Goal: Transaction & Acquisition: Purchase product/service

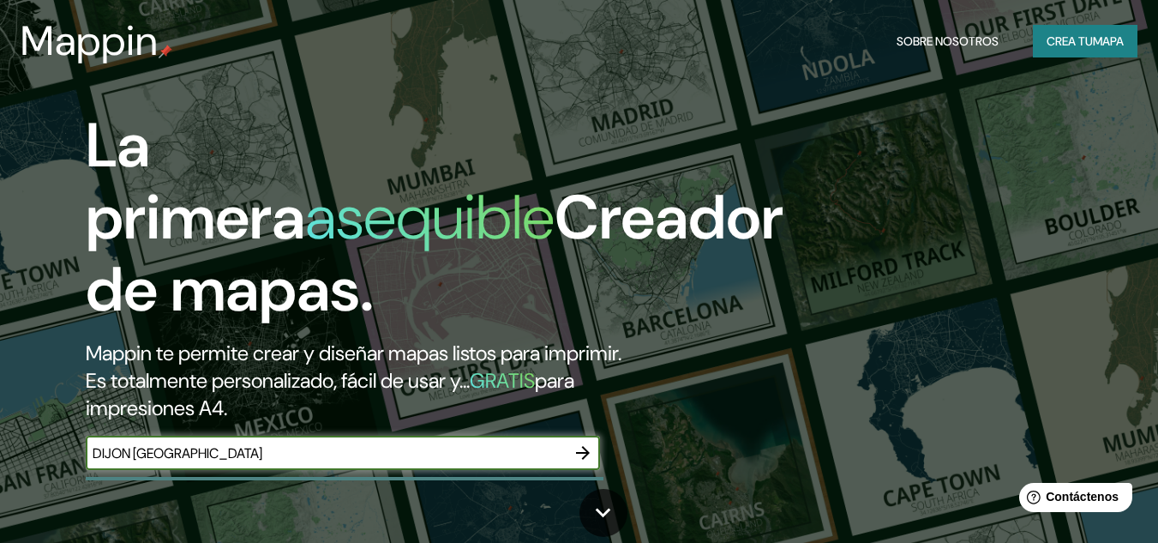
type input "DIJON [GEOGRAPHIC_DATA]"
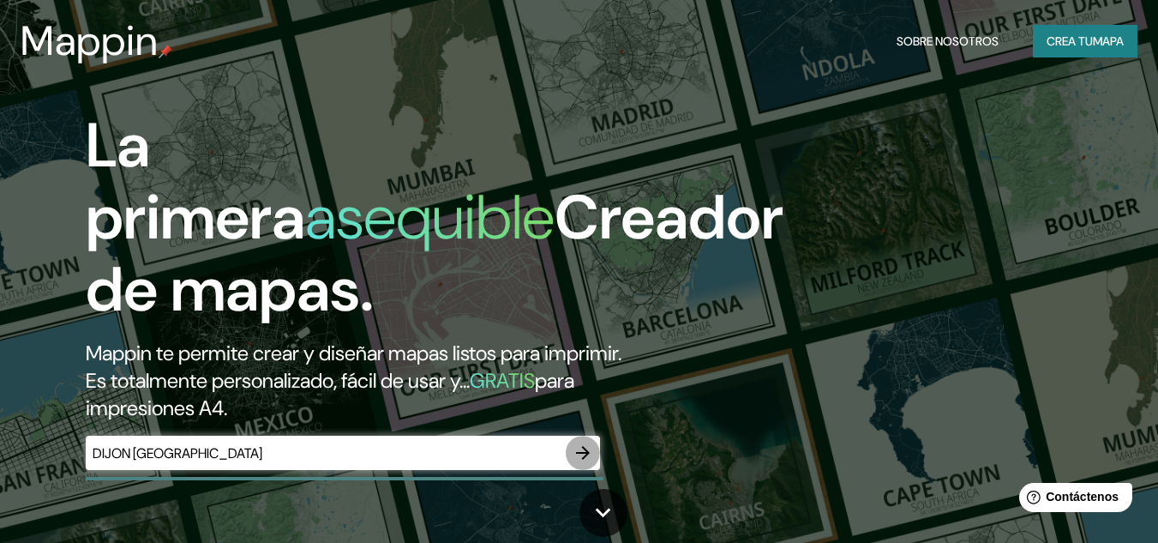
click at [580, 456] on icon "button" at bounding box center [583, 452] width 21 height 21
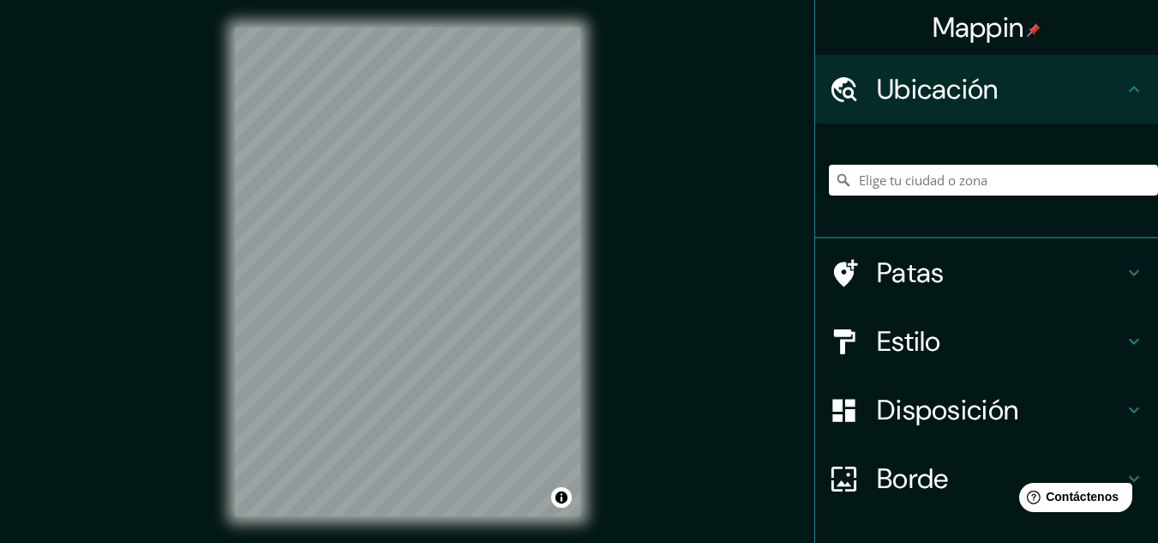
click at [906, 181] on input "Elige tu ciudad o zona" at bounding box center [993, 180] width 329 height 31
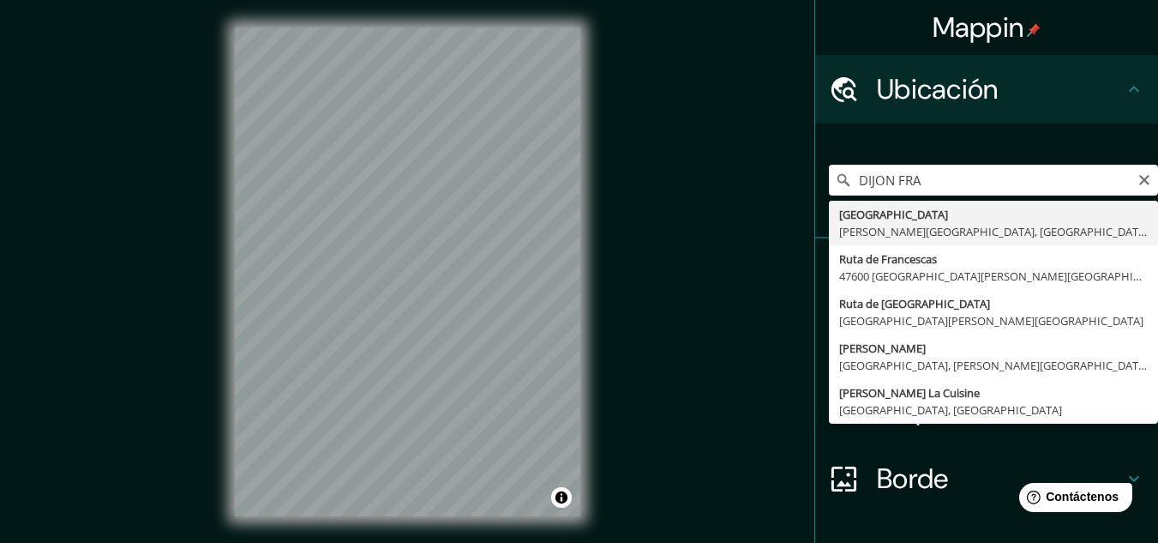
type input "[GEOGRAPHIC_DATA], [PERSON_NAME][GEOGRAPHIC_DATA], [GEOGRAPHIC_DATA]"
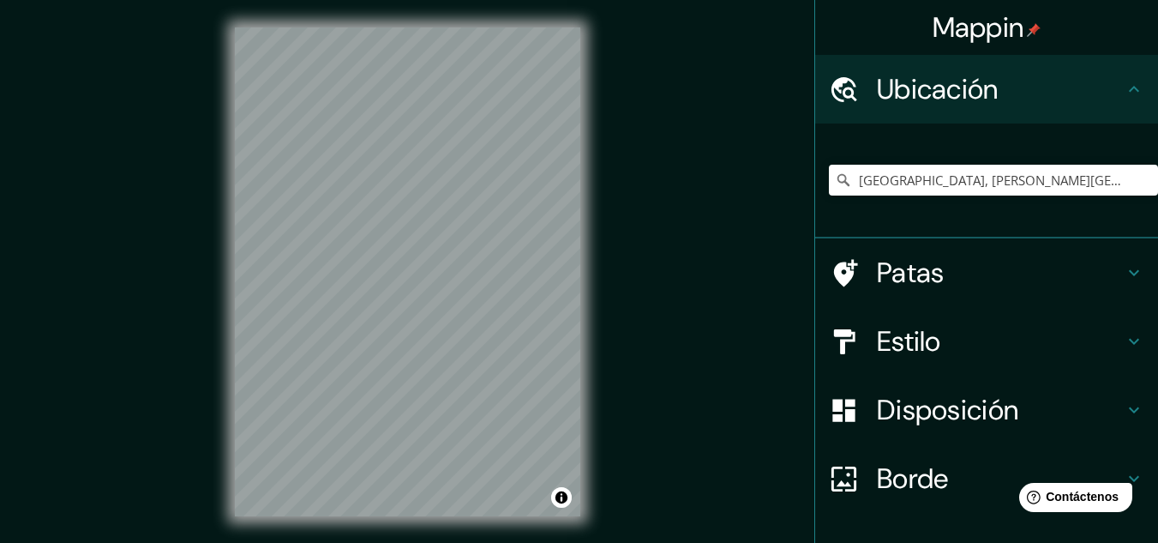
click at [1126, 327] on div "Estilo" at bounding box center [986, 341] width 343 height 69
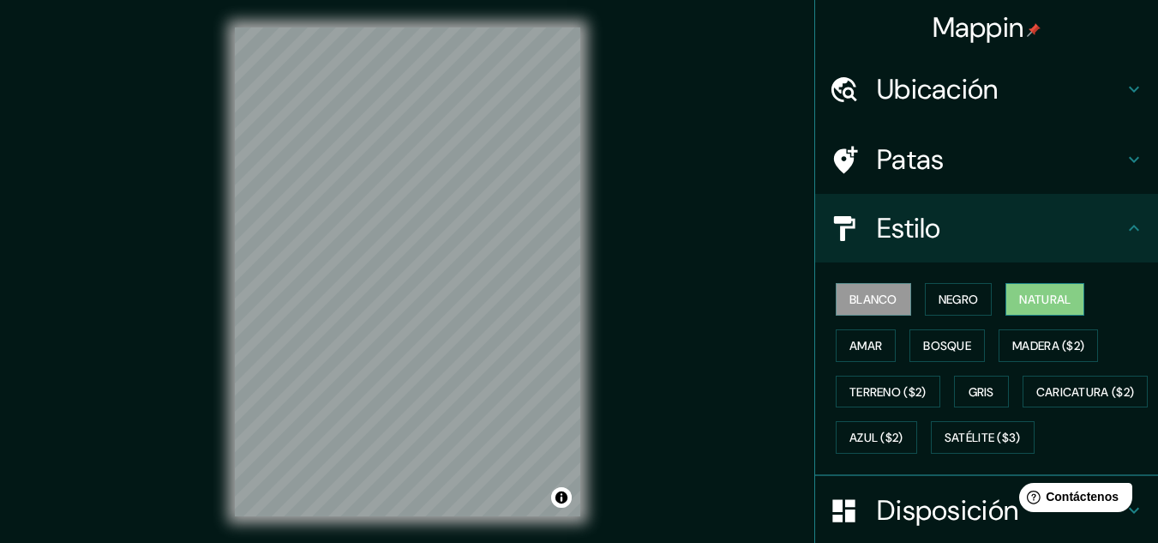
click at [1019, 302] on font "Natural" at bounding box center [1044, 298] width 51 height 15
click at [975, 302] on button "Negro" at bounding box center [959, 299] width 68 height 33
click at [876, 302] on font "Blanco" at bounding box center [873, 298] width 48 height 15
click at [1129, 87] on icon at bounding box center [1134, 90] width 10 height 6
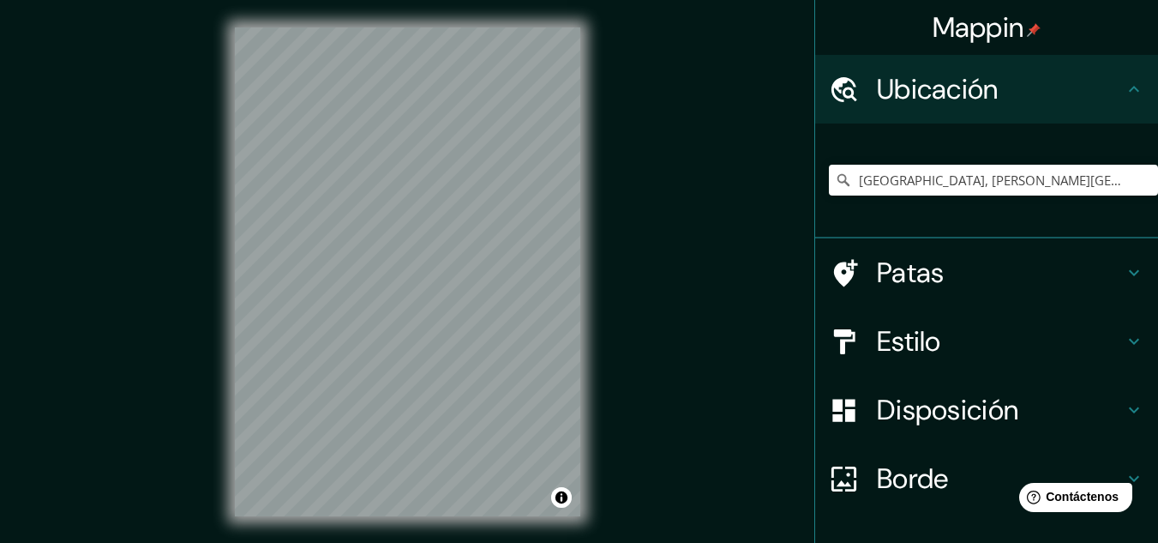
click at [1124, 263] on icon at bounding box center [1134, 272] width 21 height 21
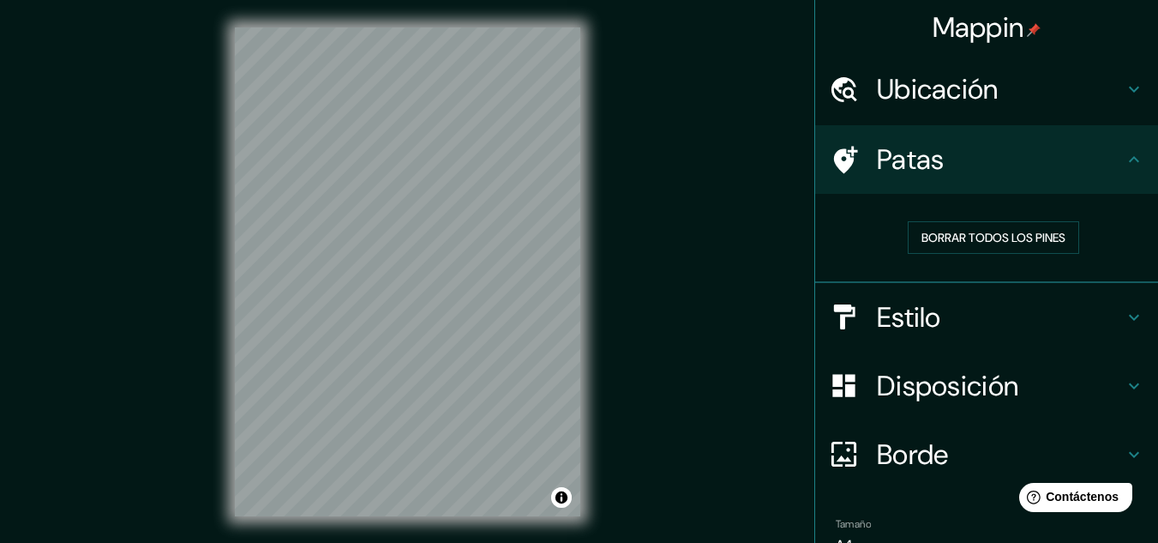
click at [834, 160] on icon at bounding box center [846, 159] width 24 height 27
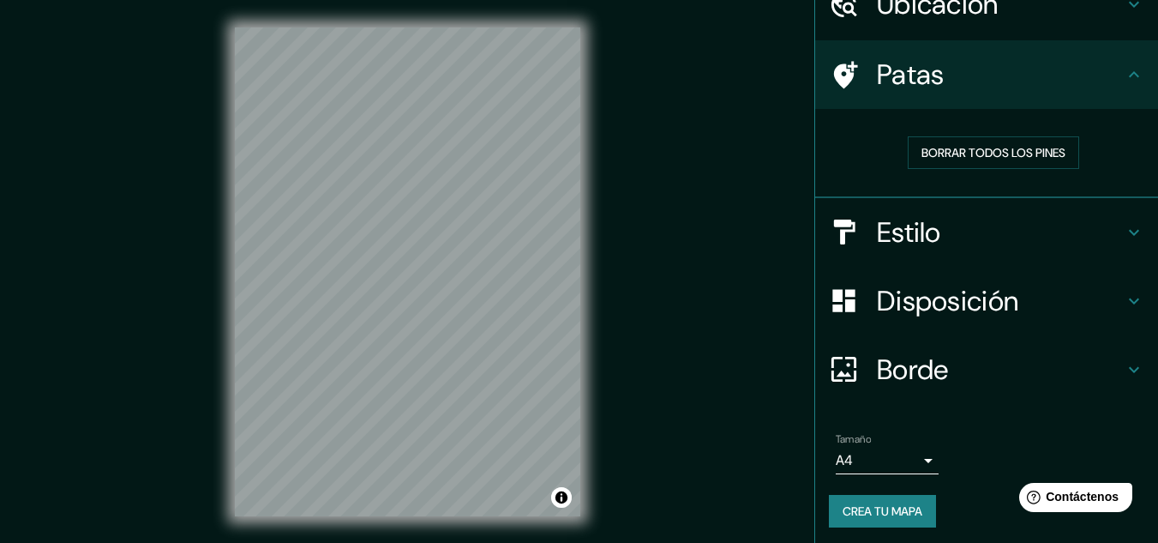
scroll to position [86, 0]
click at [1124, 291] on icon at bounding box center [1134, 300] width 21 height 21
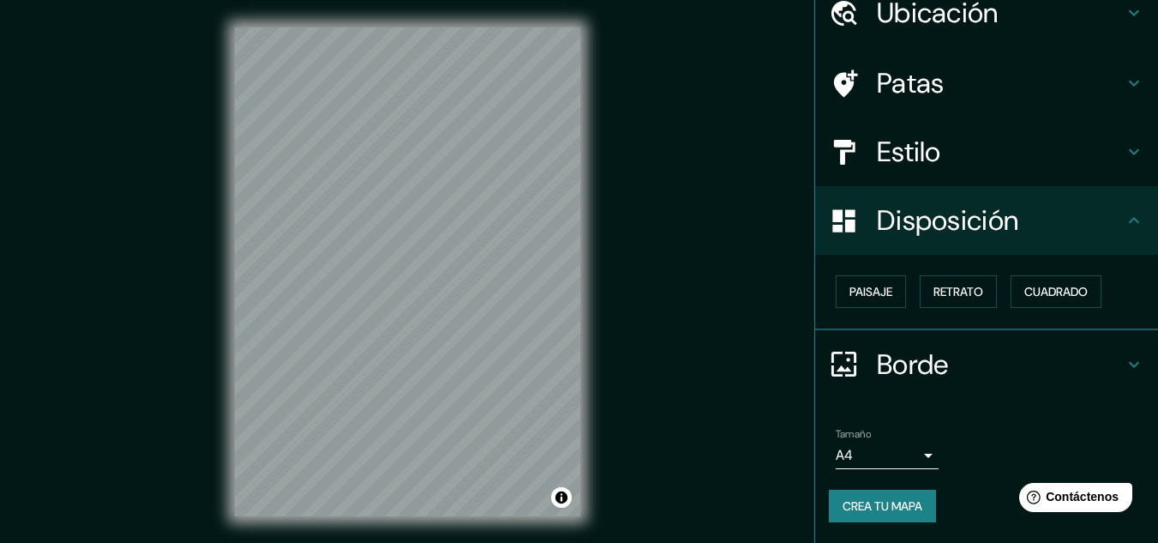
scroll to position [75, 0]
click at [975, 290] on button "Retrato" at bounding box center [958, 292] width 77 height 33
click at [1124, 14] on icon at bounding box center [1134, 13] width 21 height 21
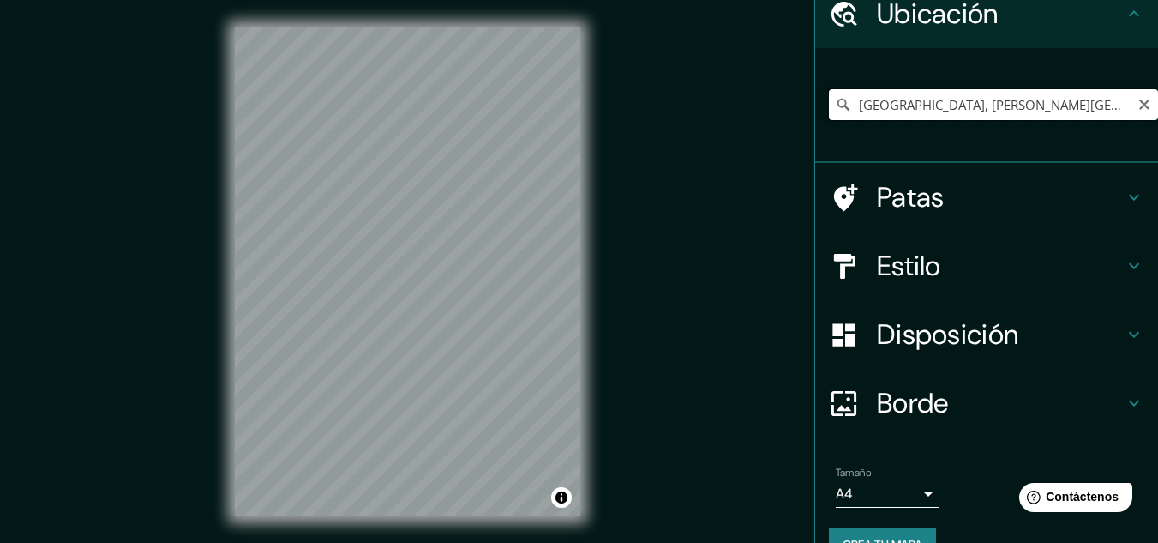
click at [1096, 105] on input "[GEOGRAPHIC_DATA], [PERSON_NAME][GEOGRAPHIC_DATA], [GEOGRAPHIC_DATA]" at bounding box center [993, 104] width 329 height 31
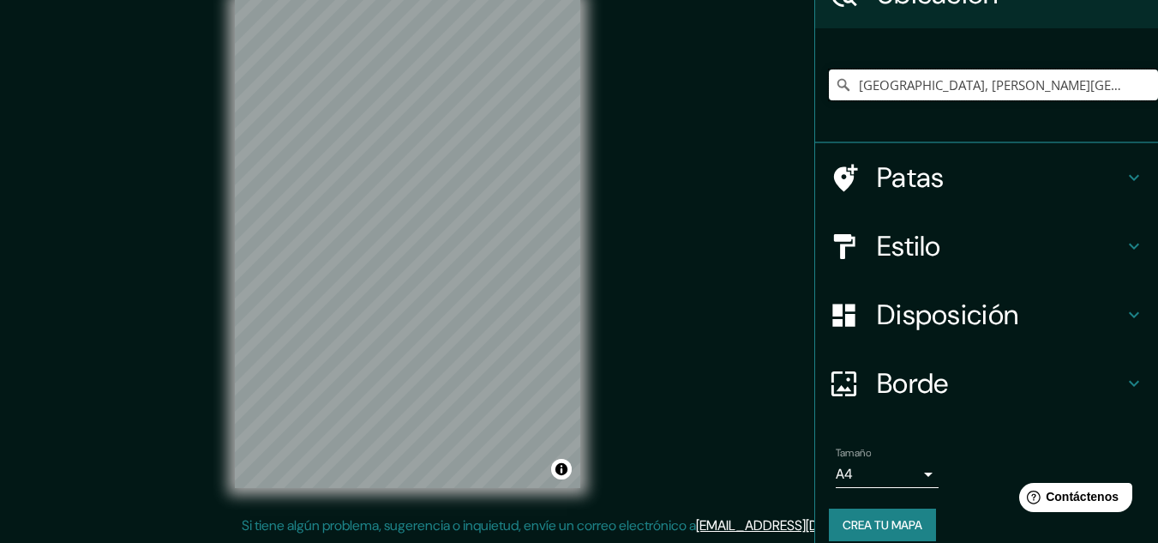
scroll to position [114, 0]
